Goal: Complete application form: Complete application form

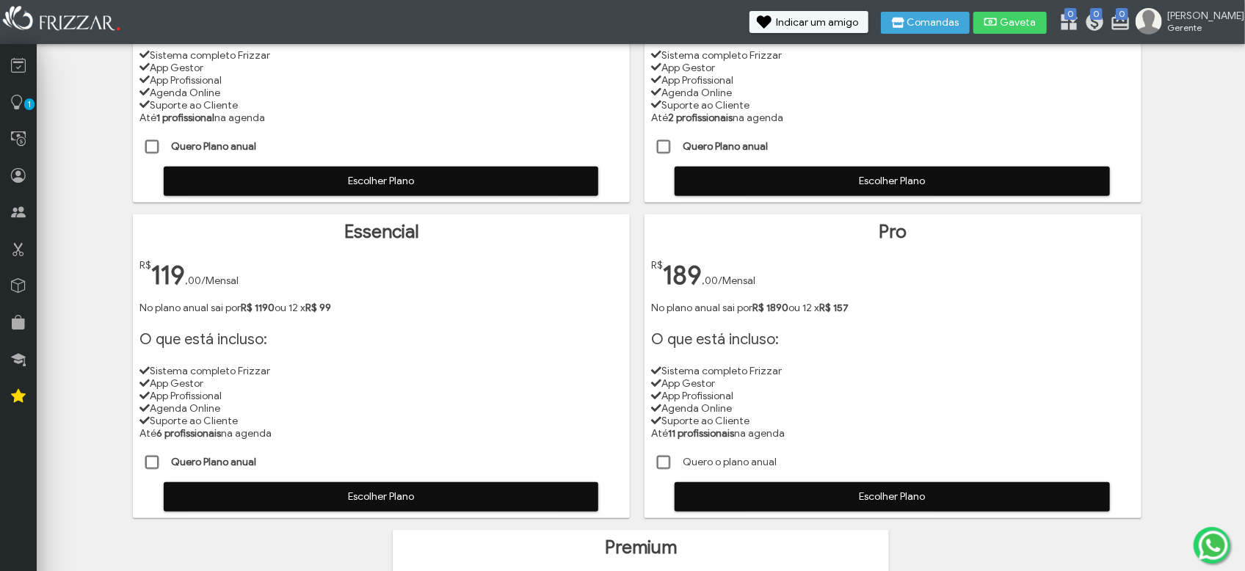
scroll to position [275, 0]
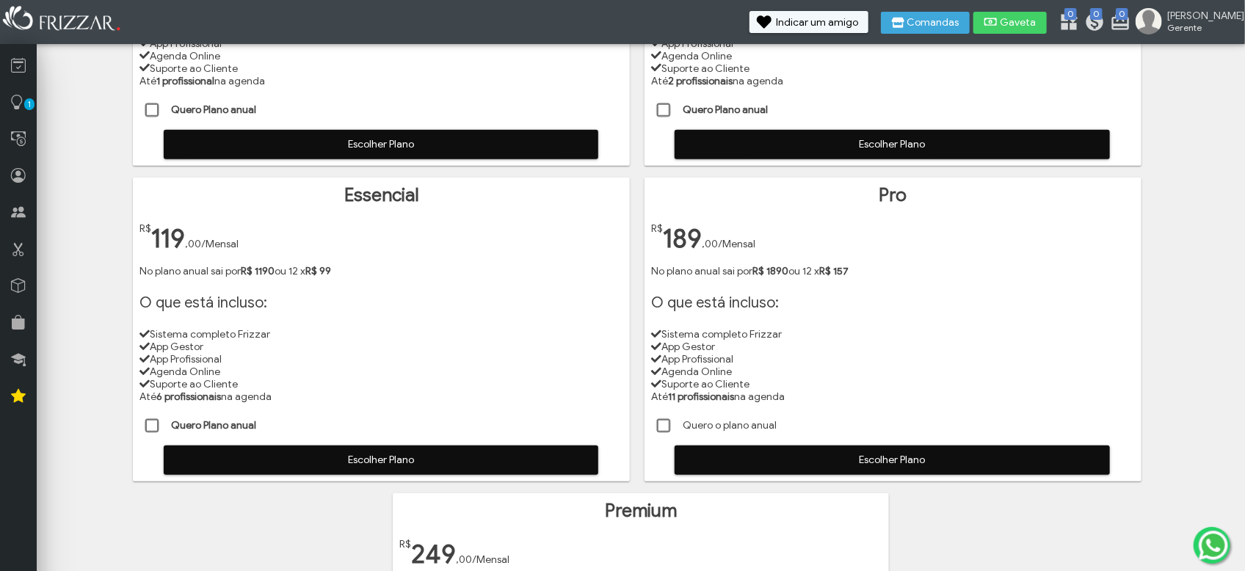
click at [153, 425] on span at bounding box center [152, 426] width 15 height 15
click at [314, 456] on span "Escolher Plano" at bounding box center [381, 460] width 415 height 22
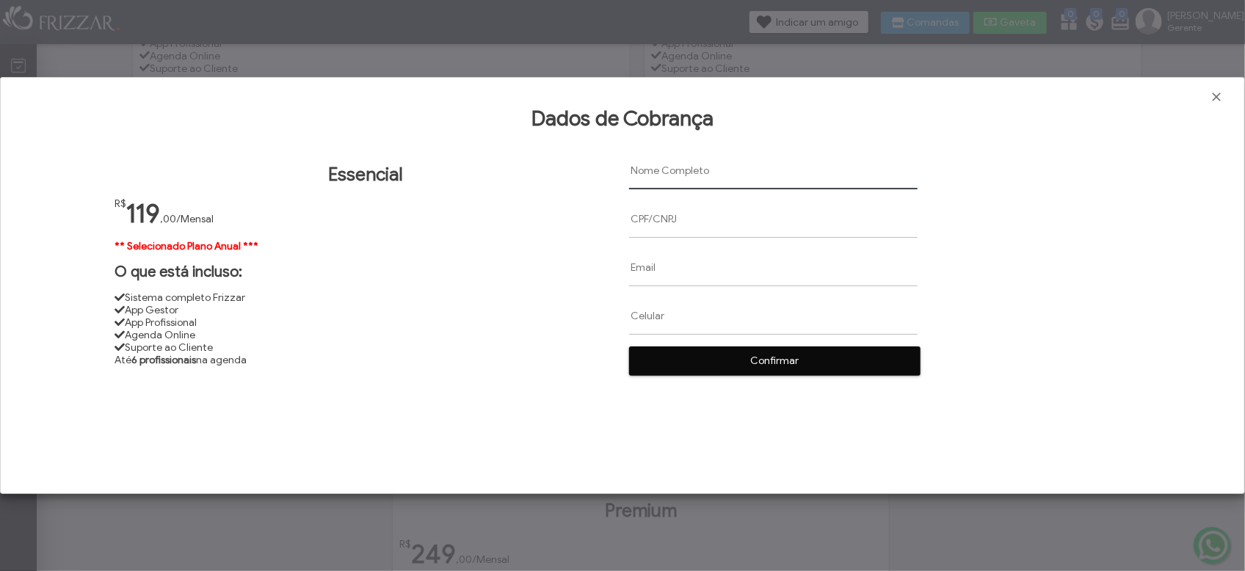
drag, startPoint x: 663, startPoint y: 169, endPoint x: 571, endPoint y: 156, distance: 92.6
click at [658, 169] on input "text" at bounding box center [773, 170] width 289 height 37
click at [713, 169] on input "text" at bounding box center [773, 170] width 289 height 37
paste input "[PERSON_NAME]"
type input "[PERSON_NAME]"
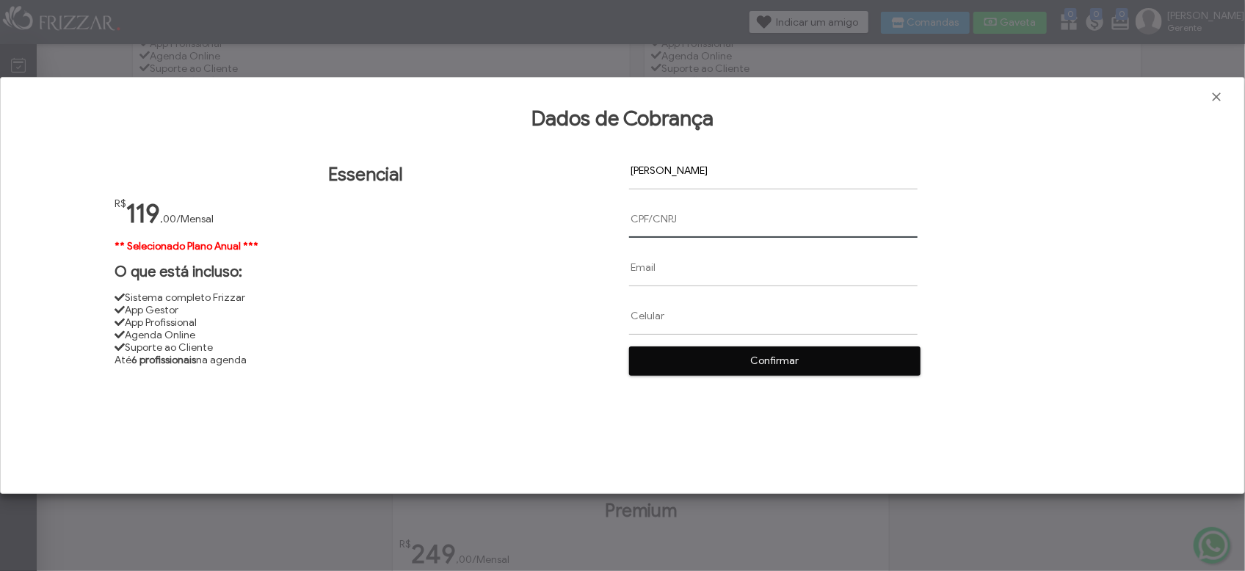
paste input "088.023.389-30"
type input "088.023.389-30"
paste input "[EMAIL_ADDRESS][DOMAIN_NAME]"
type input "[EMAIL_ADDRESS][DOMAIN_NAME]"
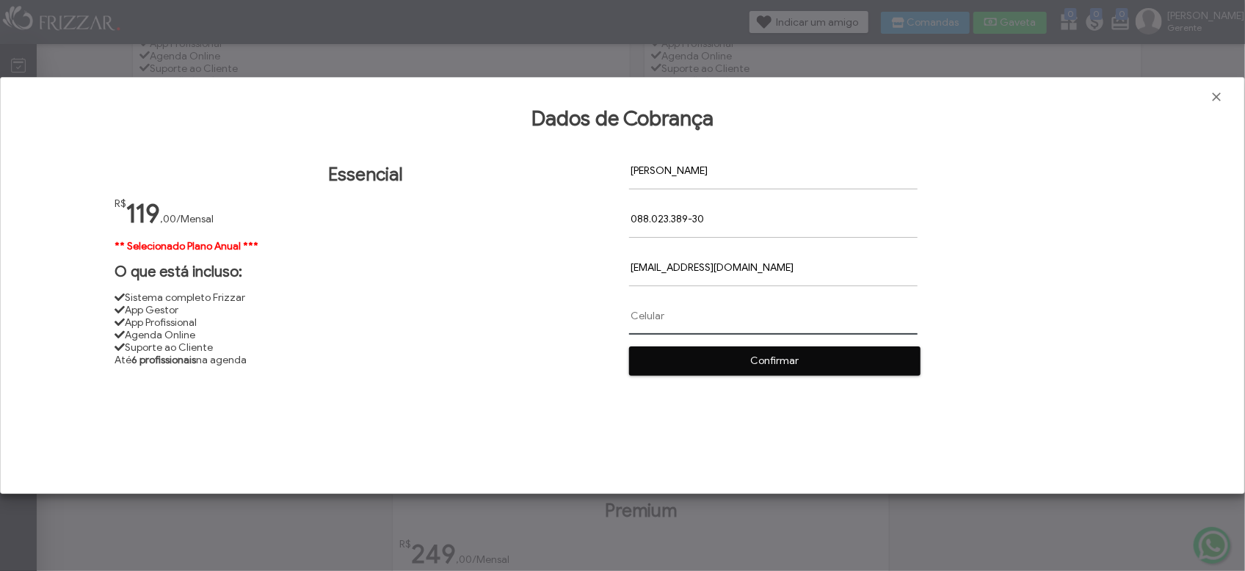
paste input "[PHONE_NUMBER]"
type input "[PHONE_NUMBER]"
drag, startPoint x: 786, startPoint y: 364, endPoint x: 677, endPoint y: 189, distance: 206.2
click at [786, 364] on span "Confirmar" at bounding box center [775, 361] width 271 height 22
